Goal: Task Accomplishment & Management: Use online tool/utility

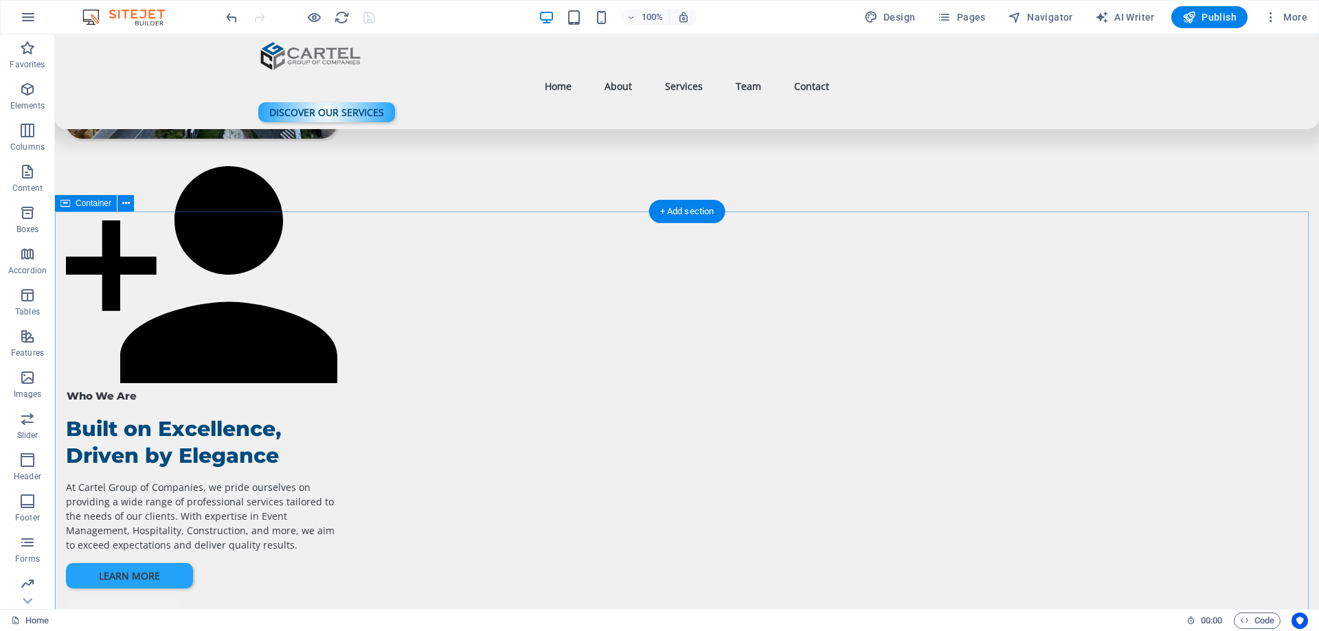
scroll to position [756, 0]
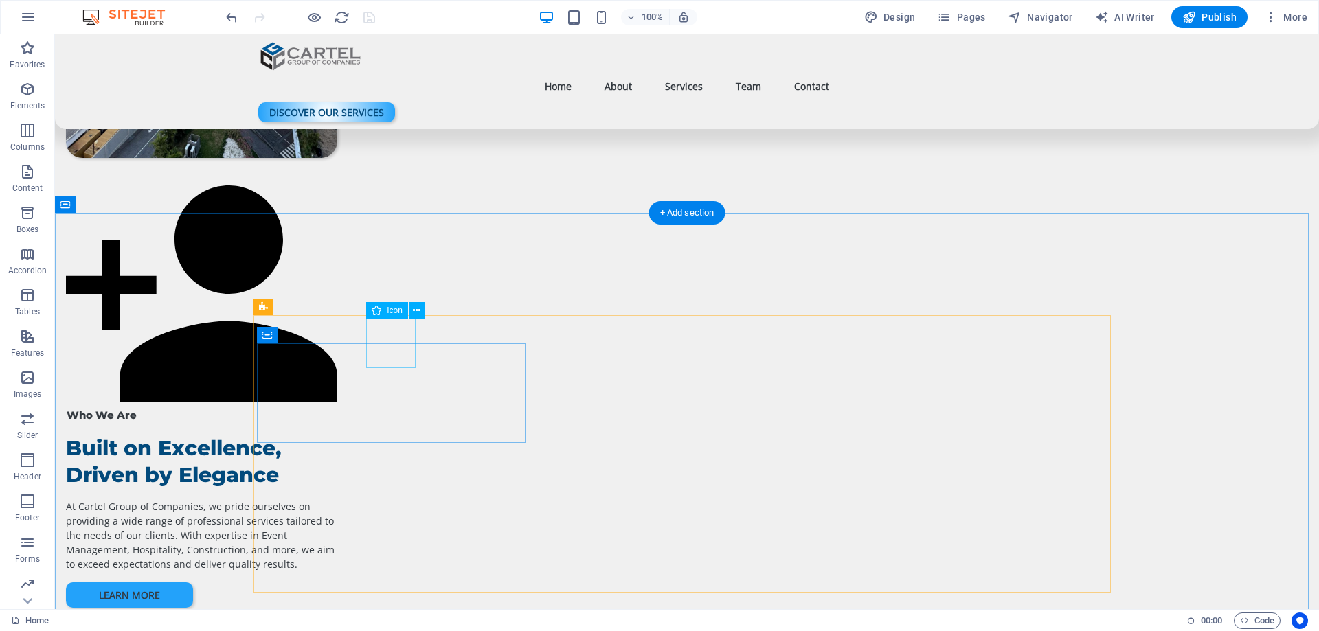
drag, startPoint x: 406, startPoint y: 330, endPoint x: 93, endPoint y: 116, distance: 379.6
select select "xMidYMid"
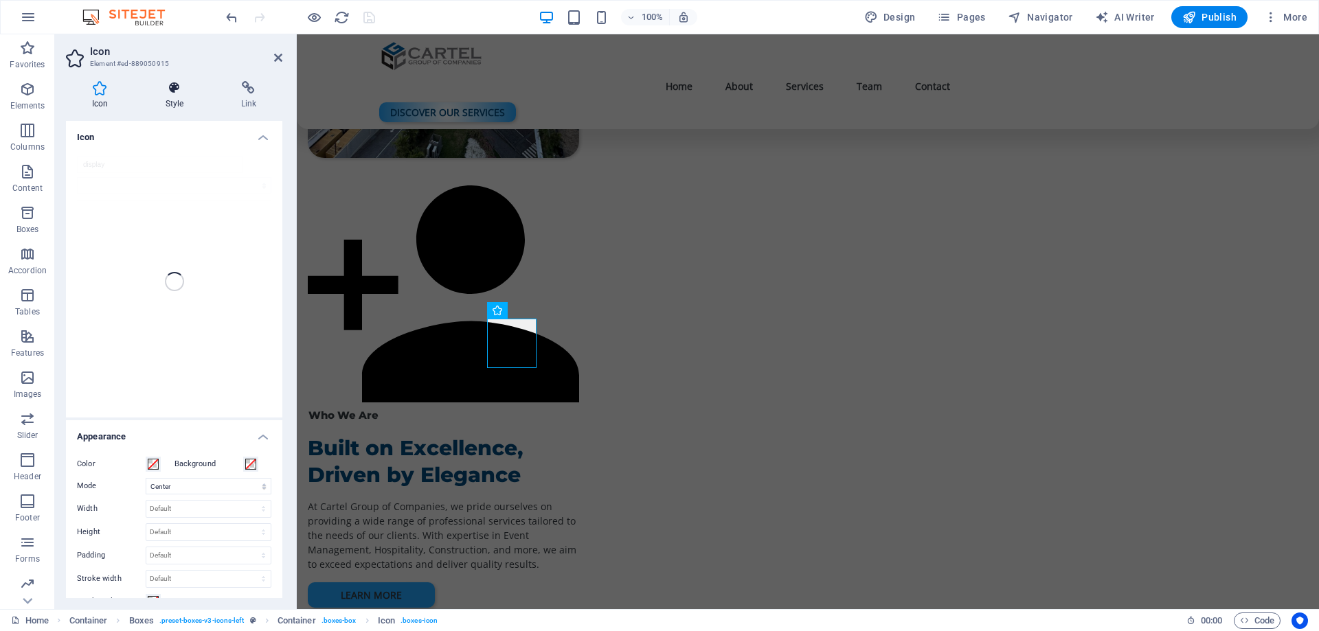
click at [184, 103] on h4 "Style" at bounding box center [177, 95] width 76 height 29
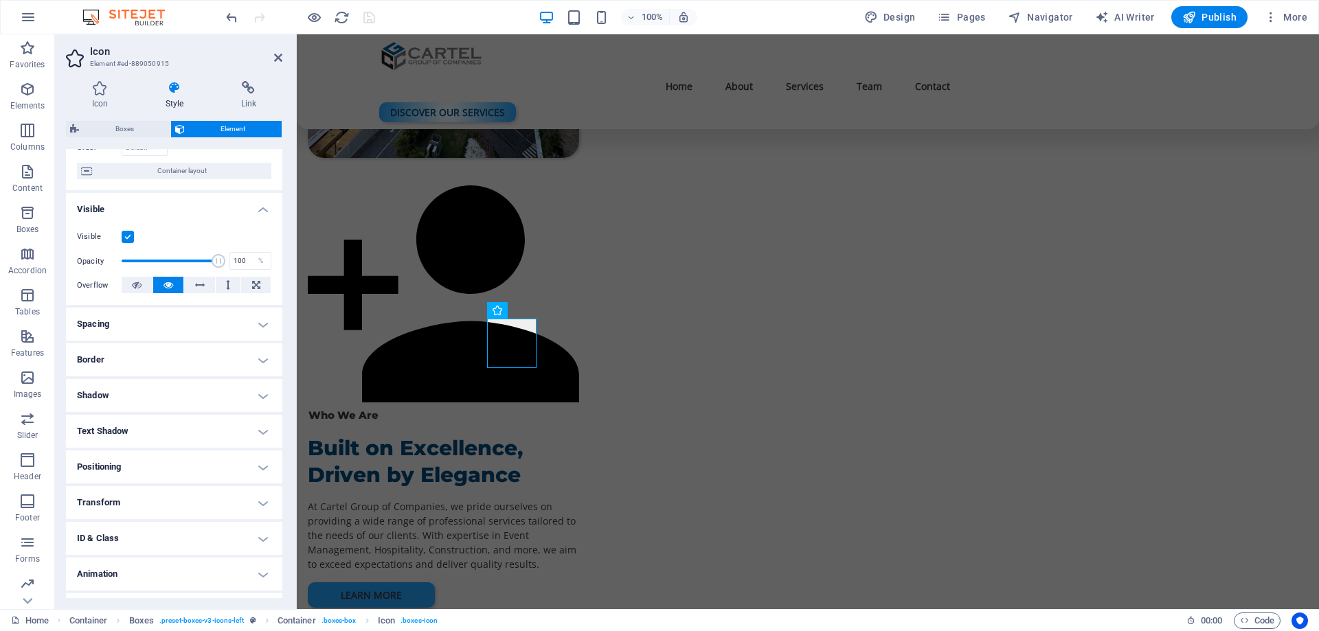
scroll to position [131, 0]
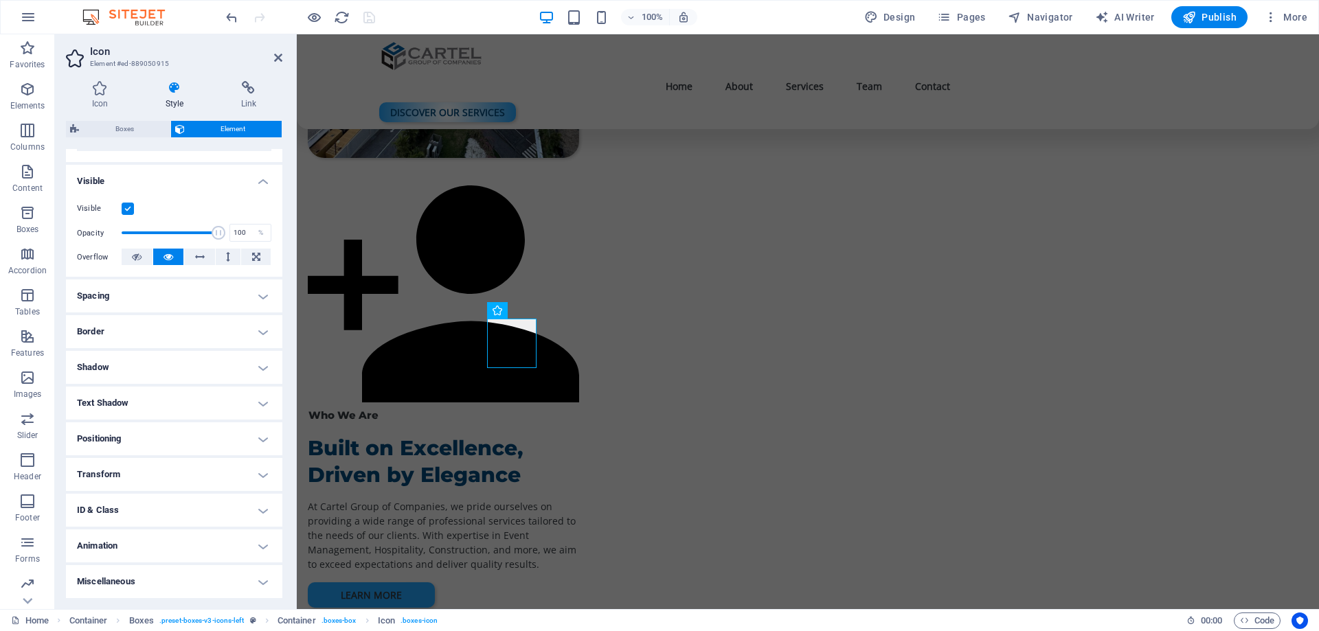
click at [131, 544] on h4 "Animation" at bounding box center [174, 546] width 216 height 33
click at [119, 587] on select "Don't animate Show / Hide Slide up/down Zoom in/out Slide left to right Slide r…" at bounding box center [174, 588] width 194 height 16
select select "move-bottom-to-top"
click at [77, 580] on select "Don't animate Show / Hide Slide up/down Zoom in/out Slide left to right Slide r…" at bounding box center [174, 588] width 194 height 16
select select "scroll"
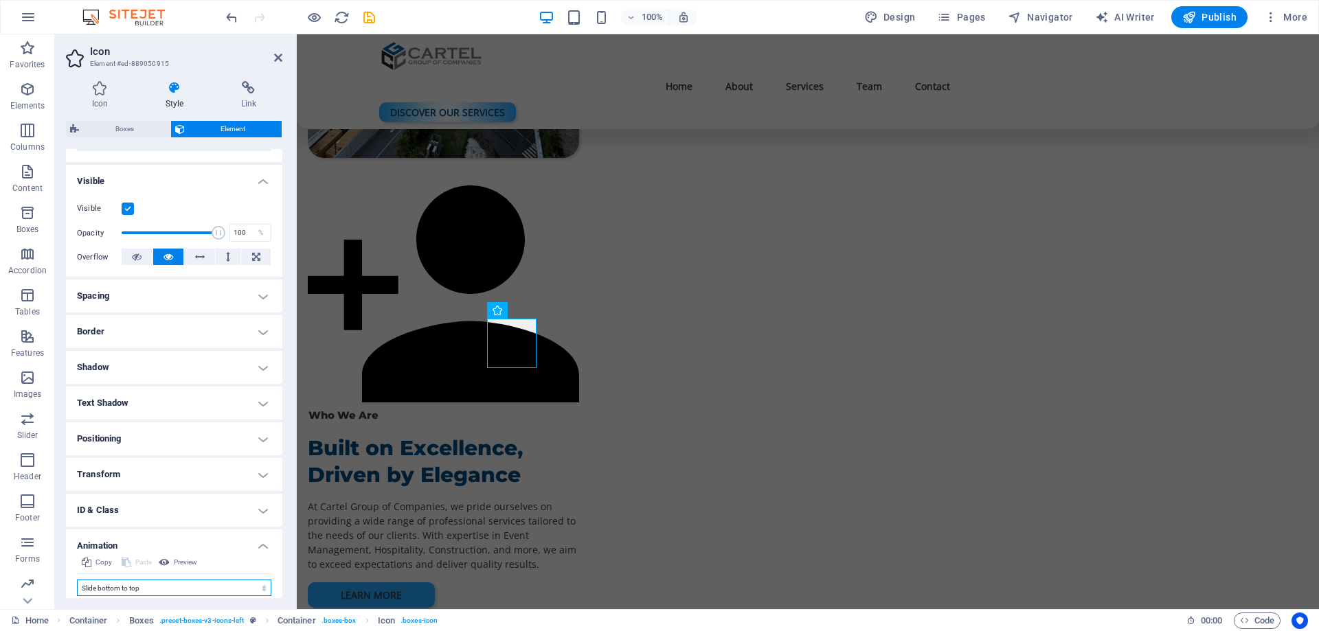
click at [142, 593] on select "Don't animate Show / Hide Slide up/down Zoom in/out Slide left to right Slide r…" at bounding box center [174, 588] width 194 height 16
click at [77, 580] on select "Don't animate Show / Hide Slide up/down Zoom in/out Slide left to right Slide r…" at bounding box center [174, 588] width 194 height 16
click at [187, 563] on span "Preview" at bounding box center [185, 562] width 23 height 16
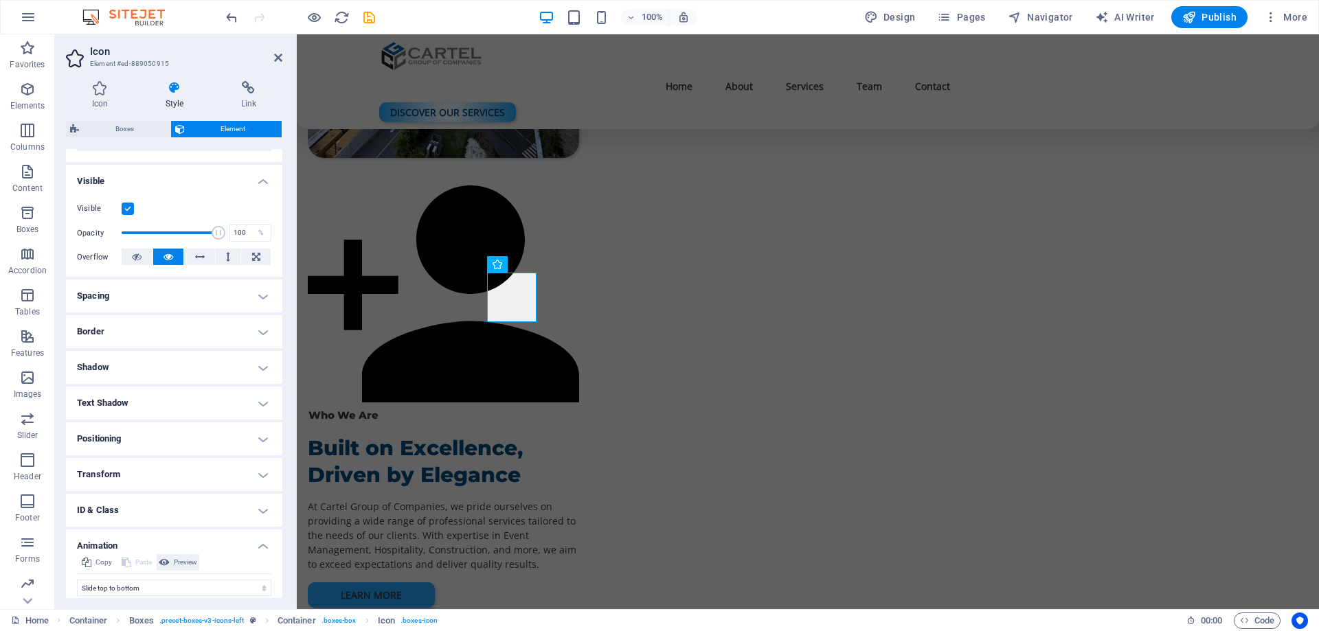
click at [187, 563] on span "Preview" at bounding box center [185, 562] width 23 height 16
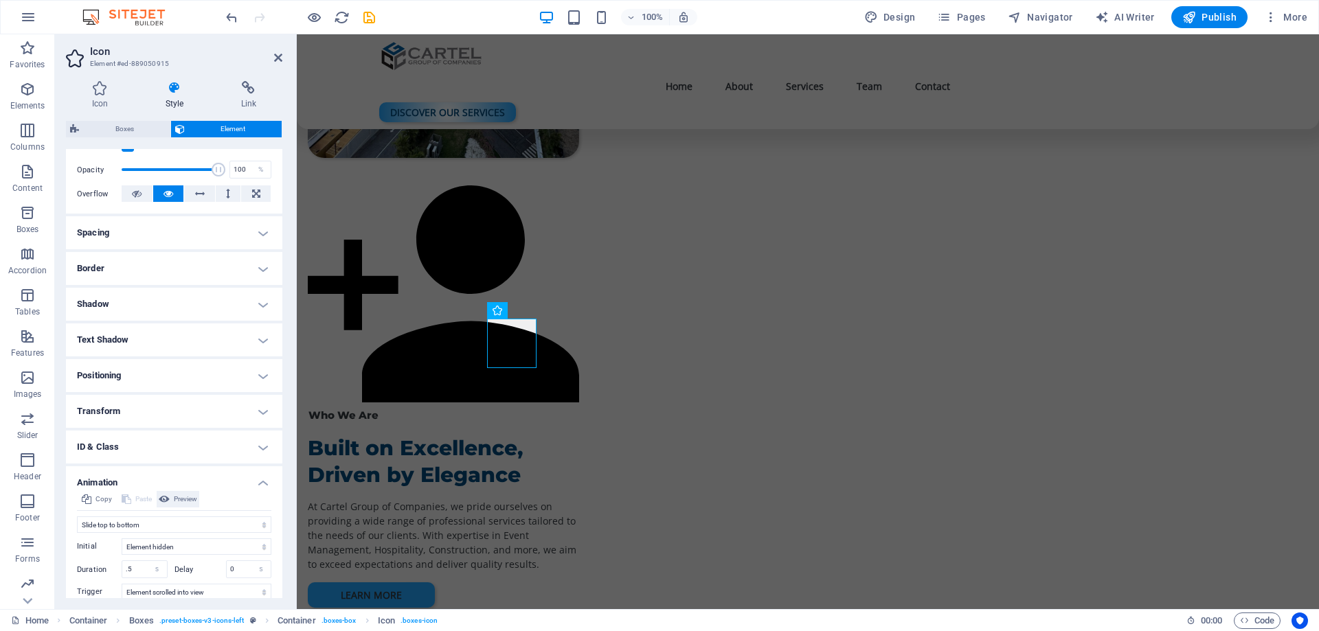
scroll to position [269, 0]
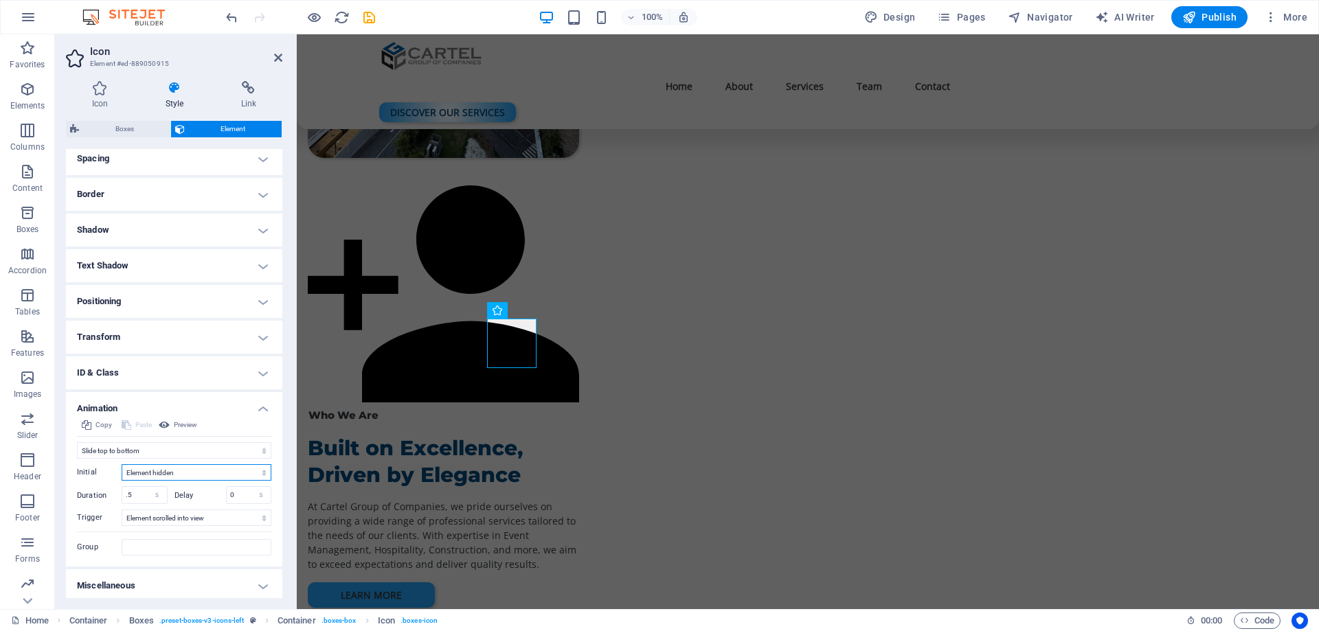
click at [159, 474] on select "Element hidden Element shown" at bounding box center [197, 472] width 150 height 16
drag, startPoint x: 116, startPoint y: 449, endPoint x: 110, endPoint y: 458, distance: 10.9
click at [116, 449] on select "Don't animate Show / Hide Slide up/down Zoom in/out Slide left to right Slide r…" at bounding box center [174, 450] width 194 height 16
select select "pulse"
click at [77, 454] on select "Don't animate Show / Hide Slide up/down Zoom in/out Slide left to right Slide r…" at bounding box center [174, 450] width 194 height 16
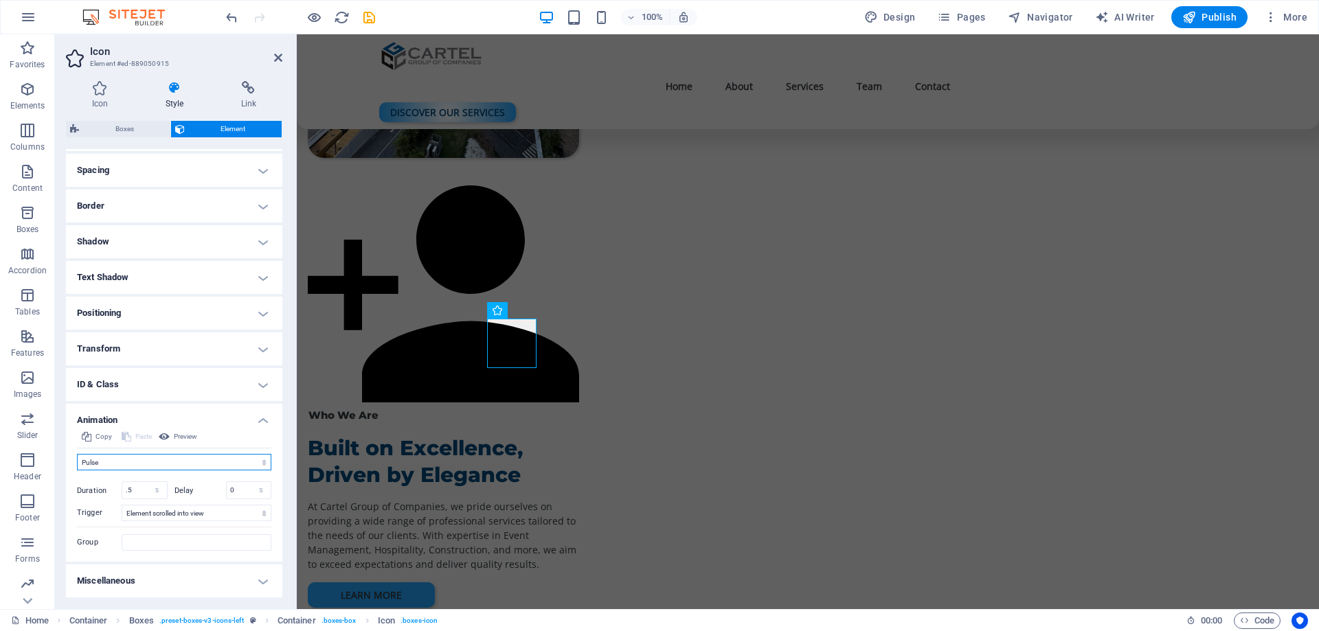
scroll to position [257, 0]
drag, startPoint x: 144, startPoint y: 489, endPoint x: 117, endPoint y: 494, distance: 27.4
click at [117, 494] on div "Duration .5 s ms" at bounding box center [122, 491] width 91 height 18
type input "2"
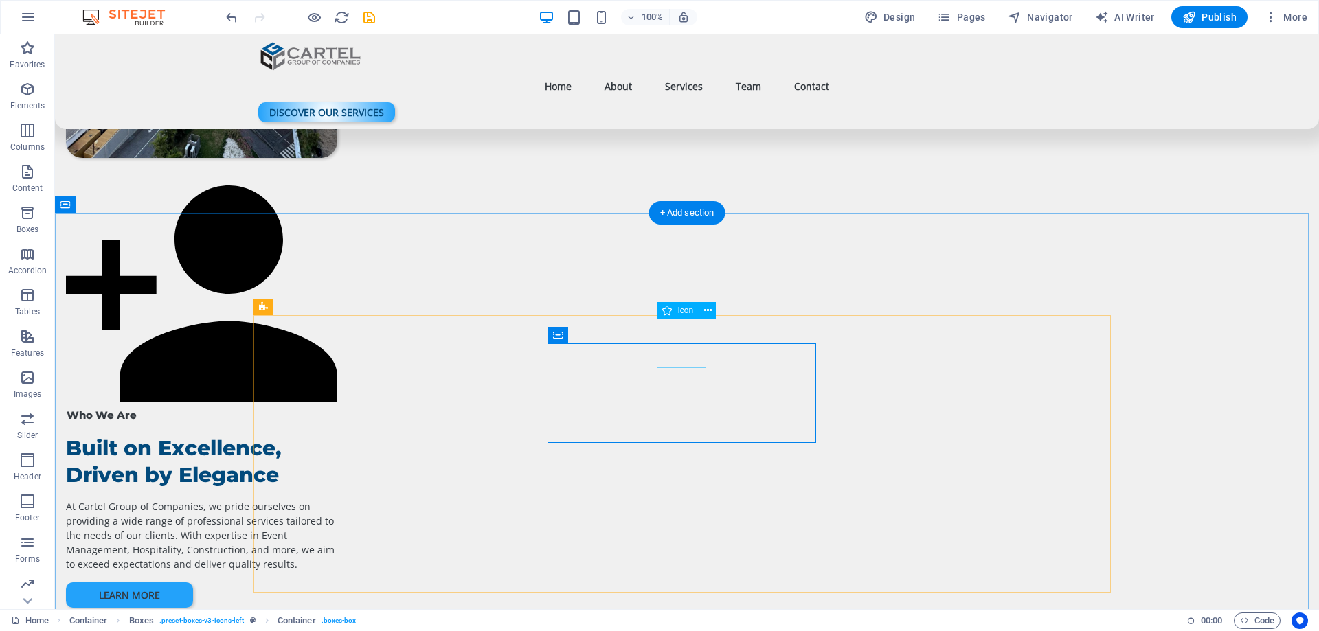
select select "xMidYMid"
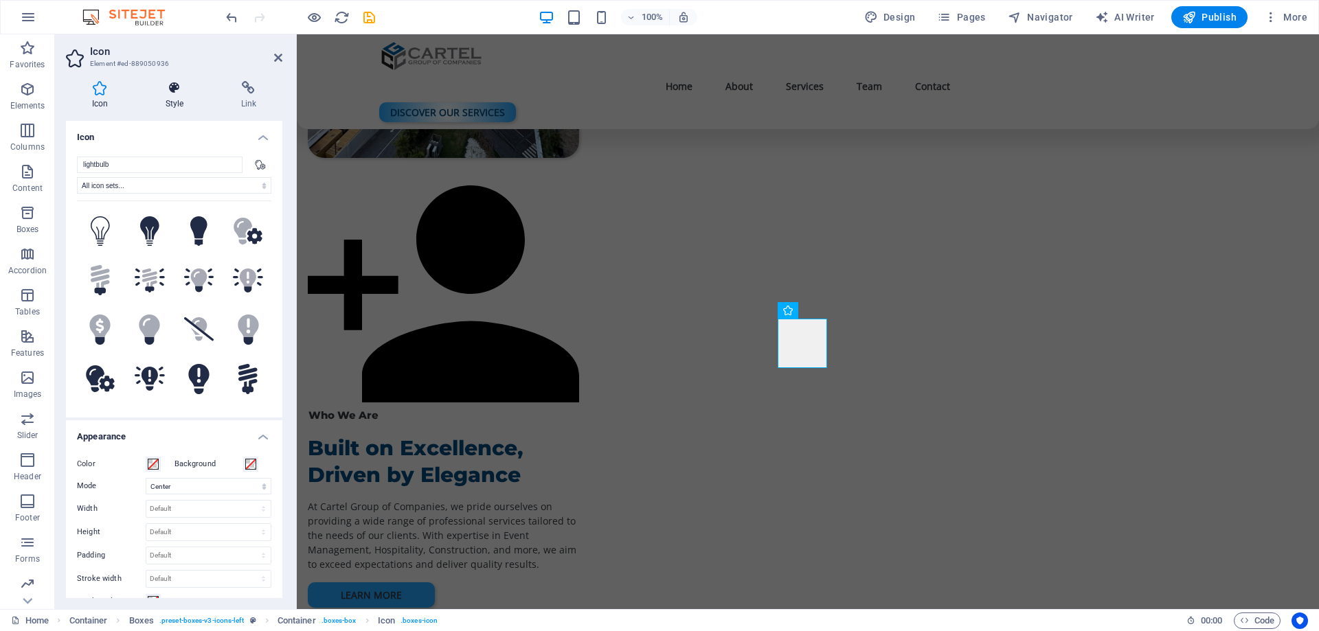
click at [162, 93] on icon at bounding box center [174, 88] width 70 height 14
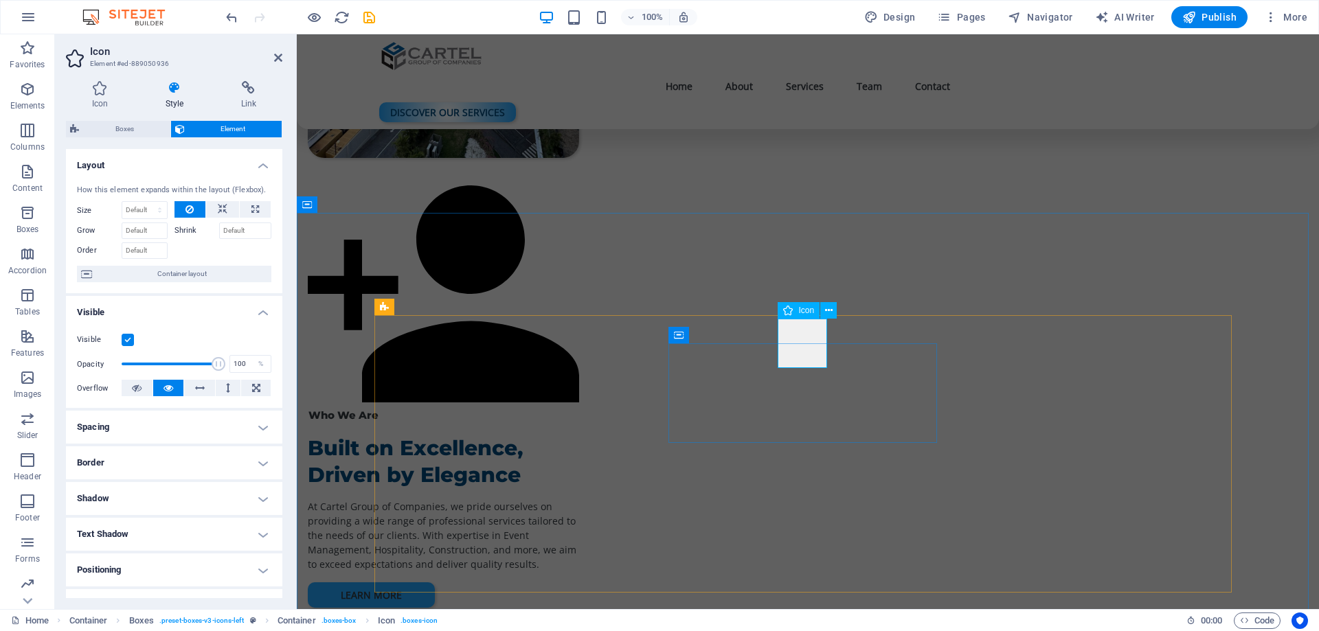
click at [105, 102] on h4 "Icon" at bounding box center [103, 95] width 74 height 29
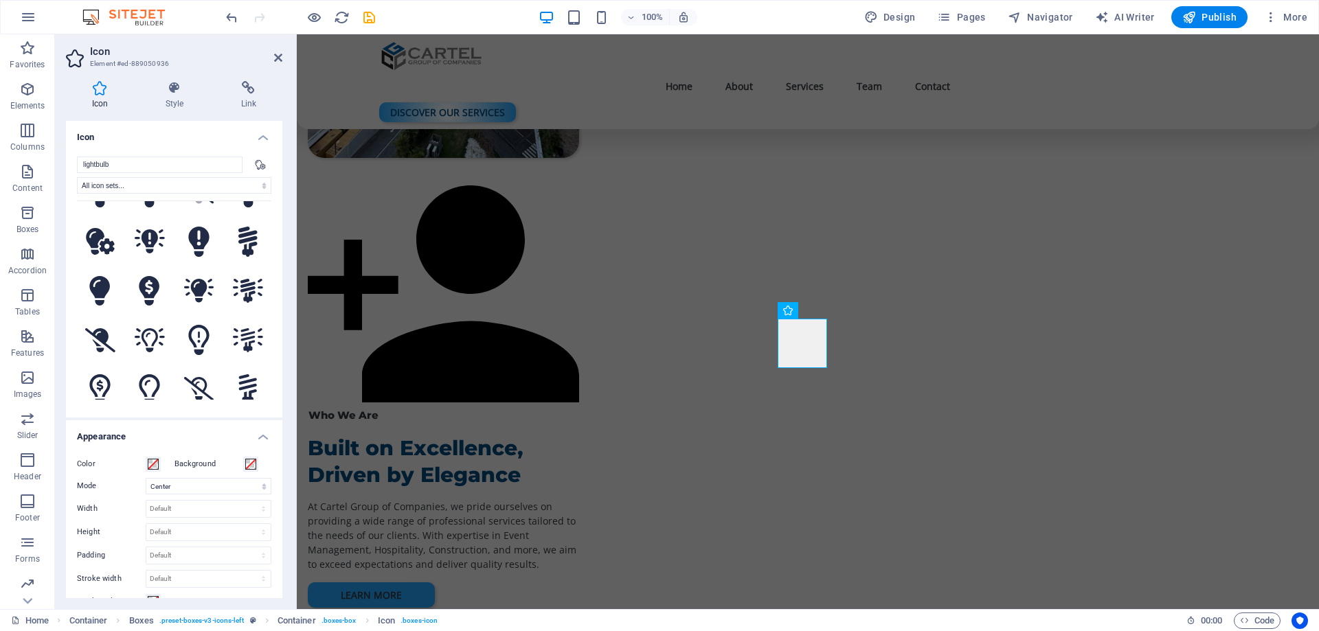
scroll to position [0, 0]
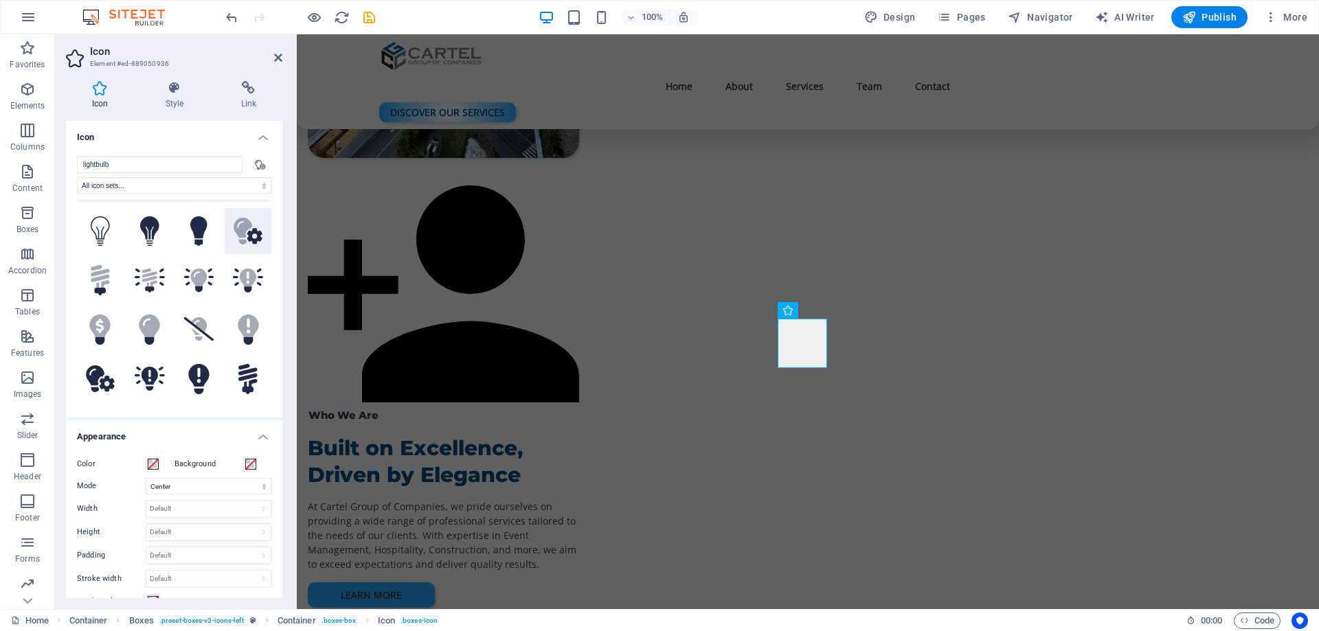
click at [238, 236] on icon at bounding box center [243, 231] width 19 height 27
select select "pulse"
select select "s"
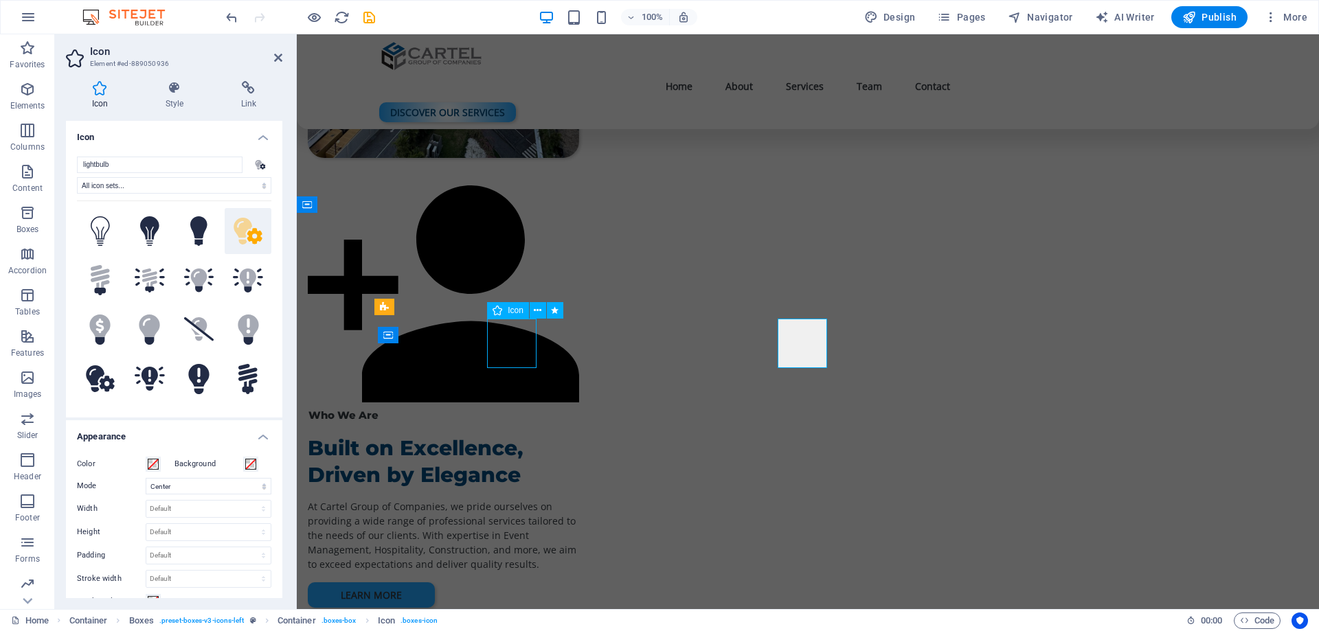
select select "s"
select select "scroll"
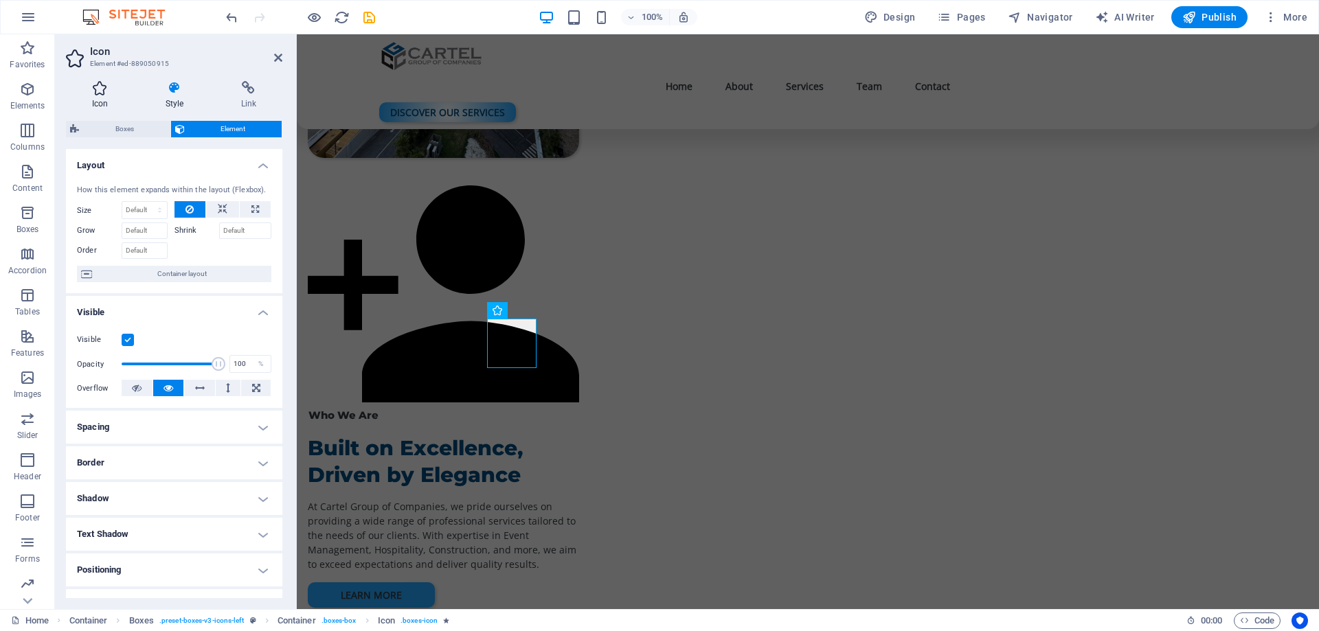
click at [100, 87] on icon at bounding box center [100, 88] width 68 height 14
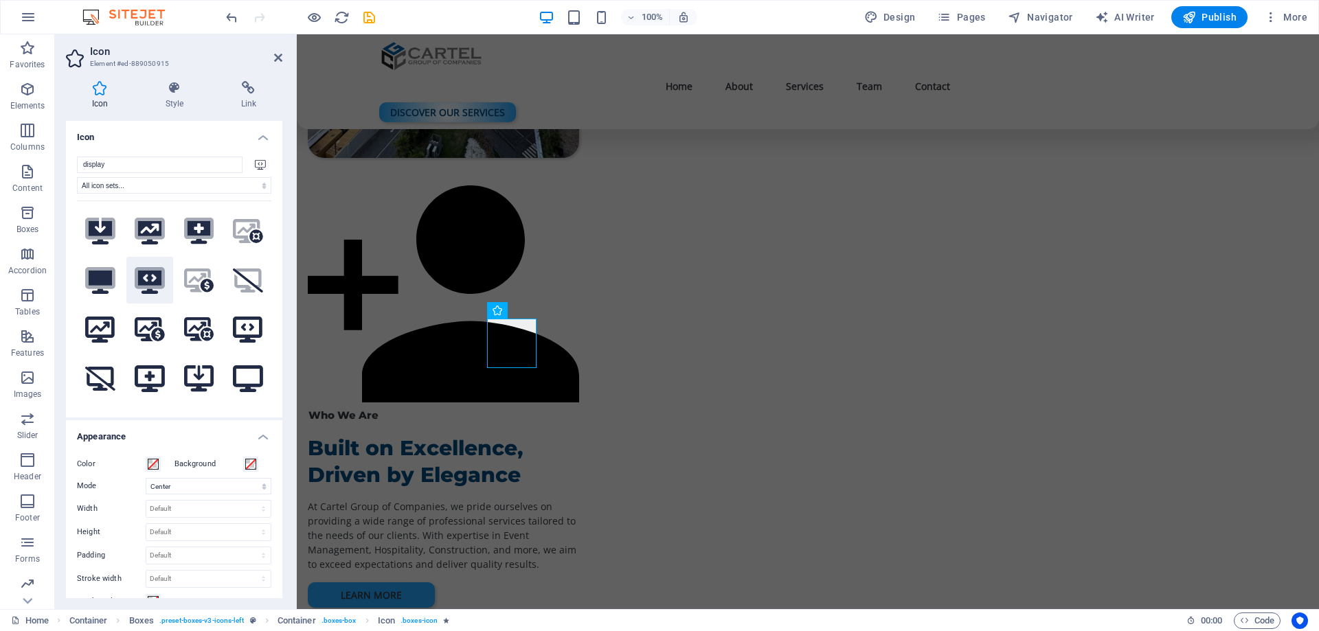
click at [153, 275] on icon ".fa-secondary{opacity:.4}" at bounding box center [150, 280] width 30 height 27
click at [236, 234] on icon ".fa-secondary{opacity:.4}" at bounding box center [248, 231] width 30 height 24
click at [143, 279] on icon at bounding box center [149, 282] width 23 height 23
click at [245, 240] on icon ".fa-secondary{opacity:.4}" at bounding box center [248, 231] width 30 height 24
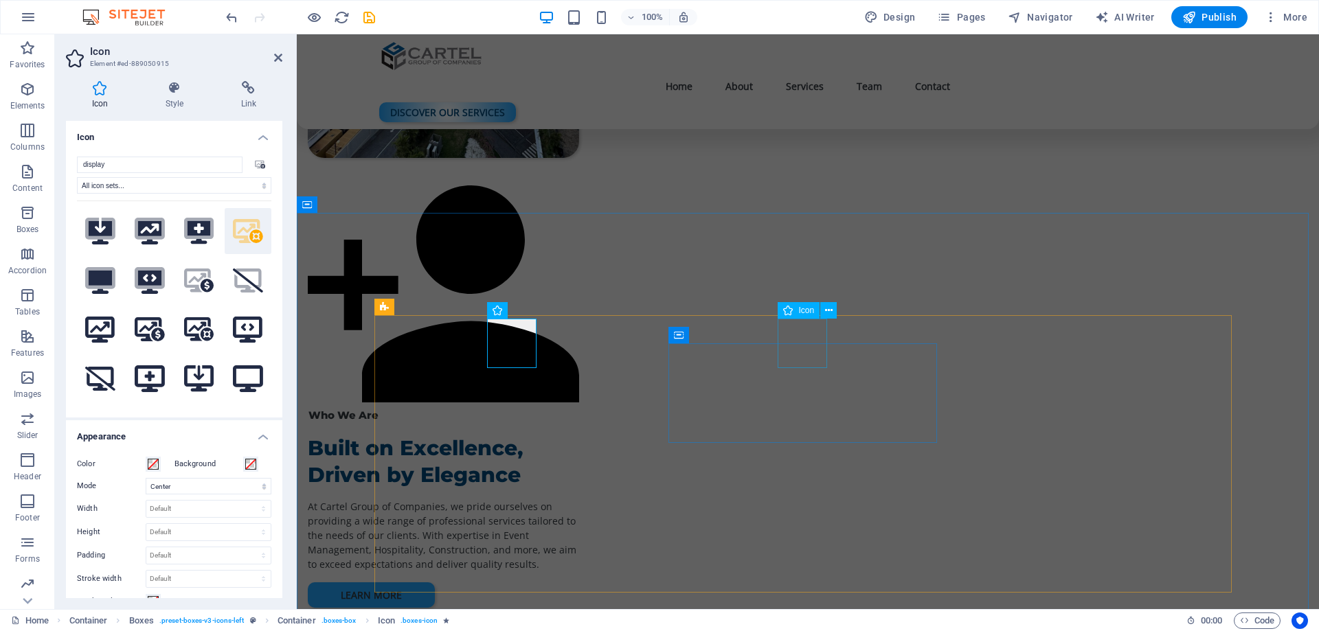
select select "xMidYMid"
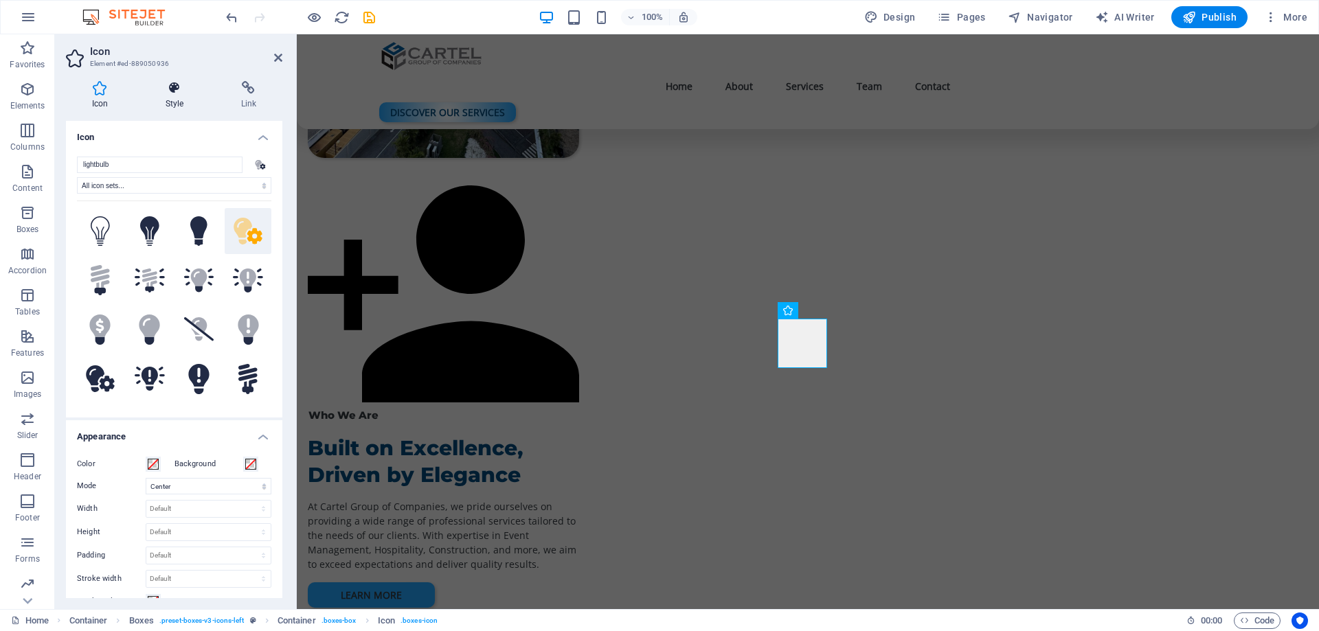
click at [186, 94] on icon at bounding box center [174, 88] width 70 height 14
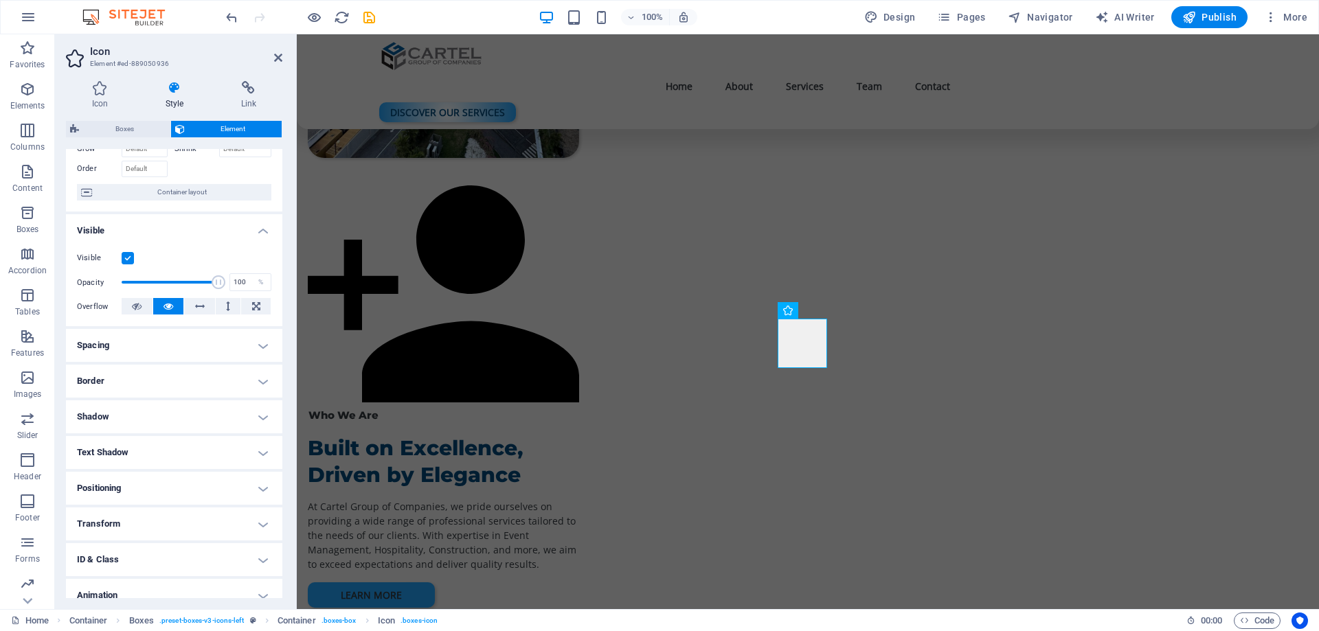
scroll to position [131, 0]
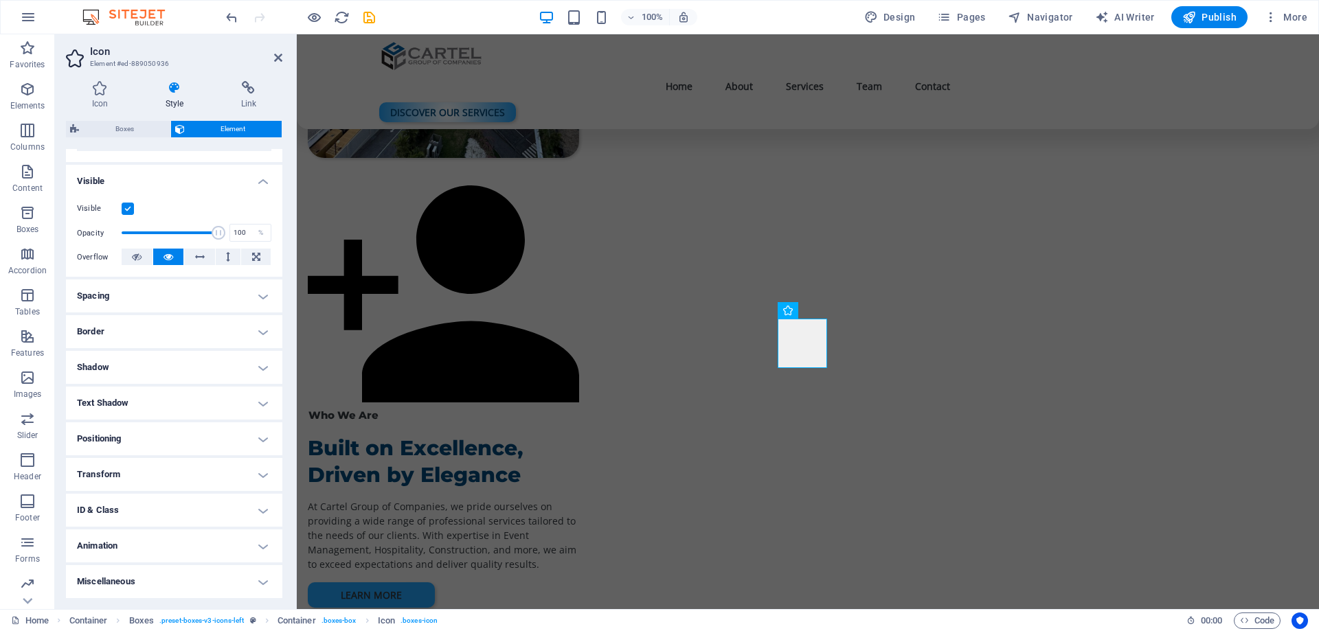
click at [139, 550] on h4 "Animation" at bounding box center [174, 546] width 216 height 33
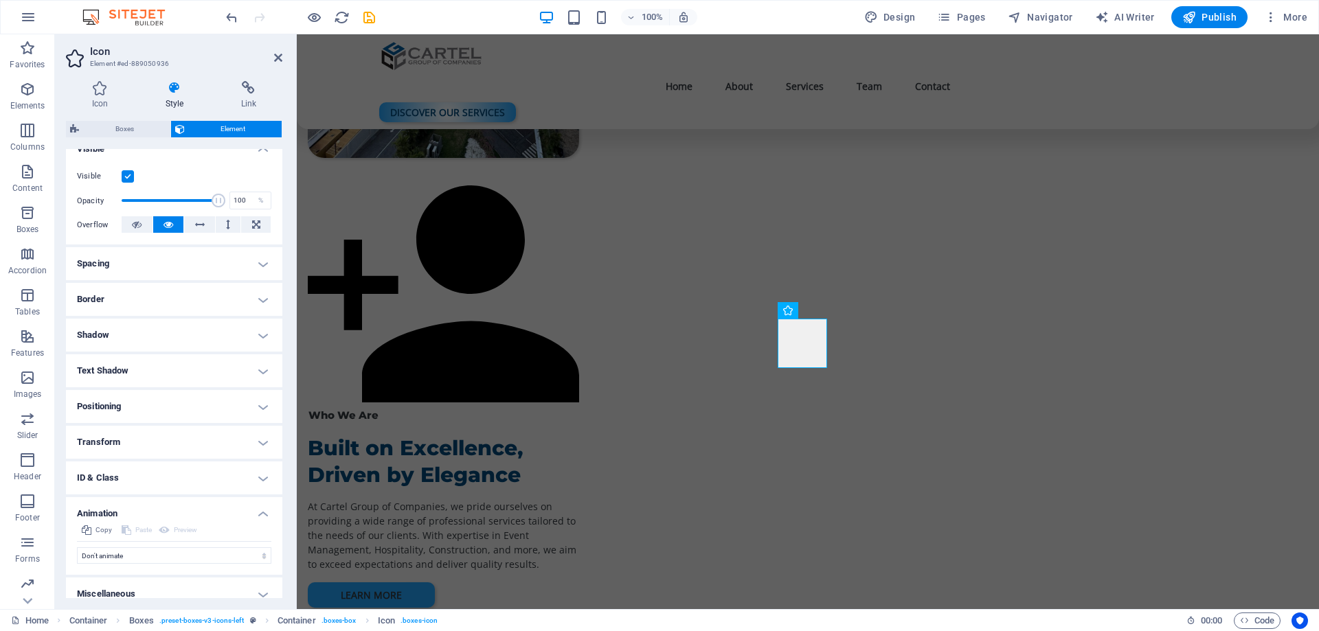
scroll to position [176, 0]
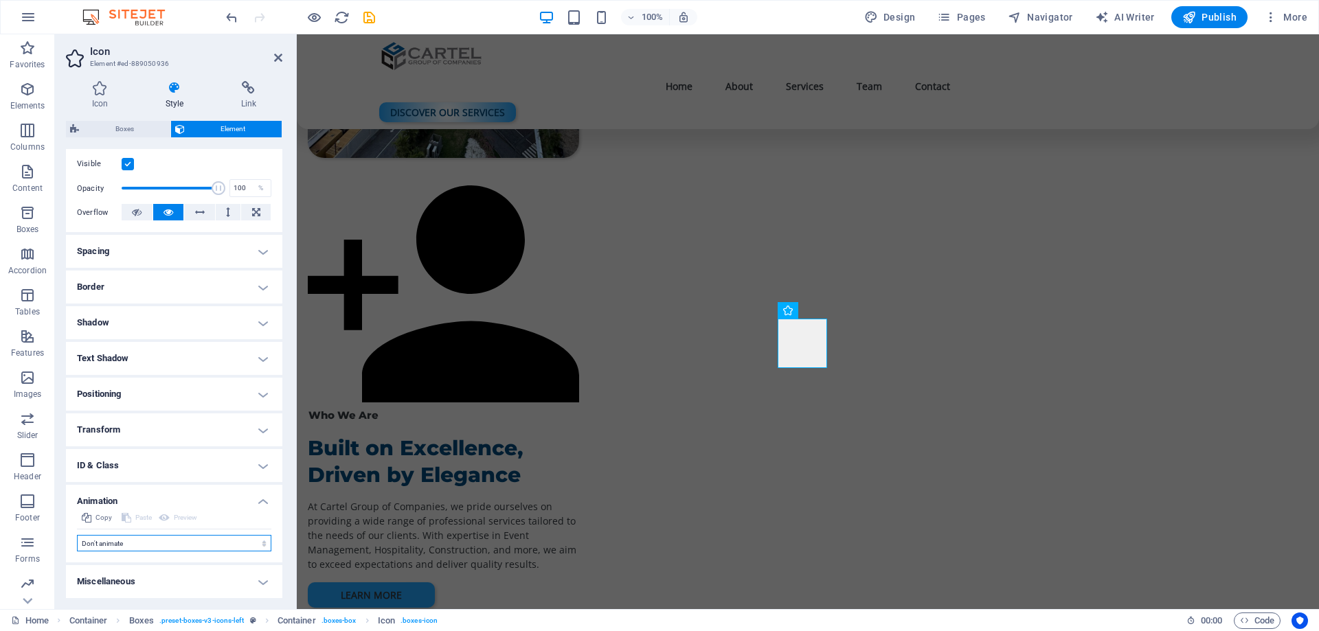
click at [117, 547] on select "Don't animate Show / Hide Slide up/down Zoom in/out Slide left to right Slide r…" at bounding box center [174, 543] width 194 height 16
select select "pulse"
click at [77, 535] on select "Don't animate Show / Hide Slide up/down Zoom in/out Slide left to right Slide r…" at bounding box center [174, 543] width 194 height 16
select select "scroll"
drag, startPoint x: 137, startPoint y: 574, endPoint x: 115, endPoint y: 575, distance: 22.7
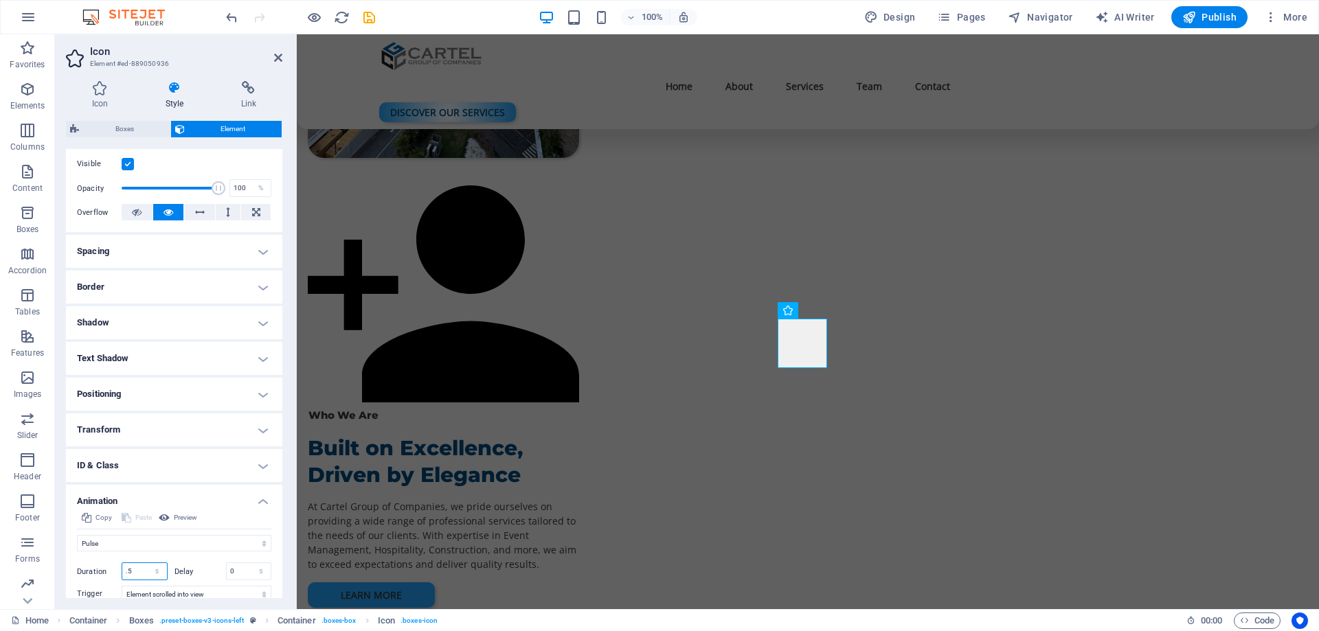
click at [115, 575] on div "Duration .5 s ms" at bounding box center [122, 572] width 91 height 18
type input "2"
select select "xMidYMid"
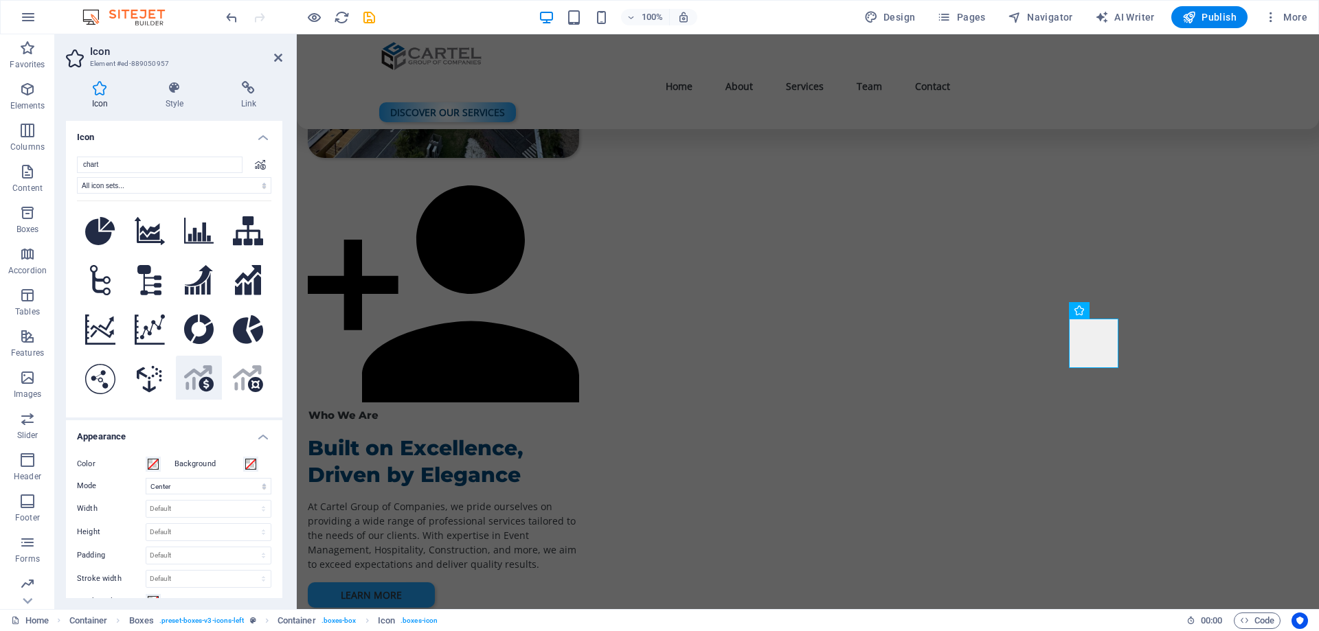
click at [201, 381] on icon ".fa-secondary{opacity:.4}" at bounding box center [199, 379] width 30 height 27
click at [178, 110] on div "Icon Style Link Icon chart .fa-secondary{opacity:.4} All icon sets... IcoFont I…" at bounding box center [174, 339] width 216 height 517
click at [169, 89] on icon at bounding box center [174, 88] width 70 height 14
